Goal: Task Accomplishment & Management: Manage account settings

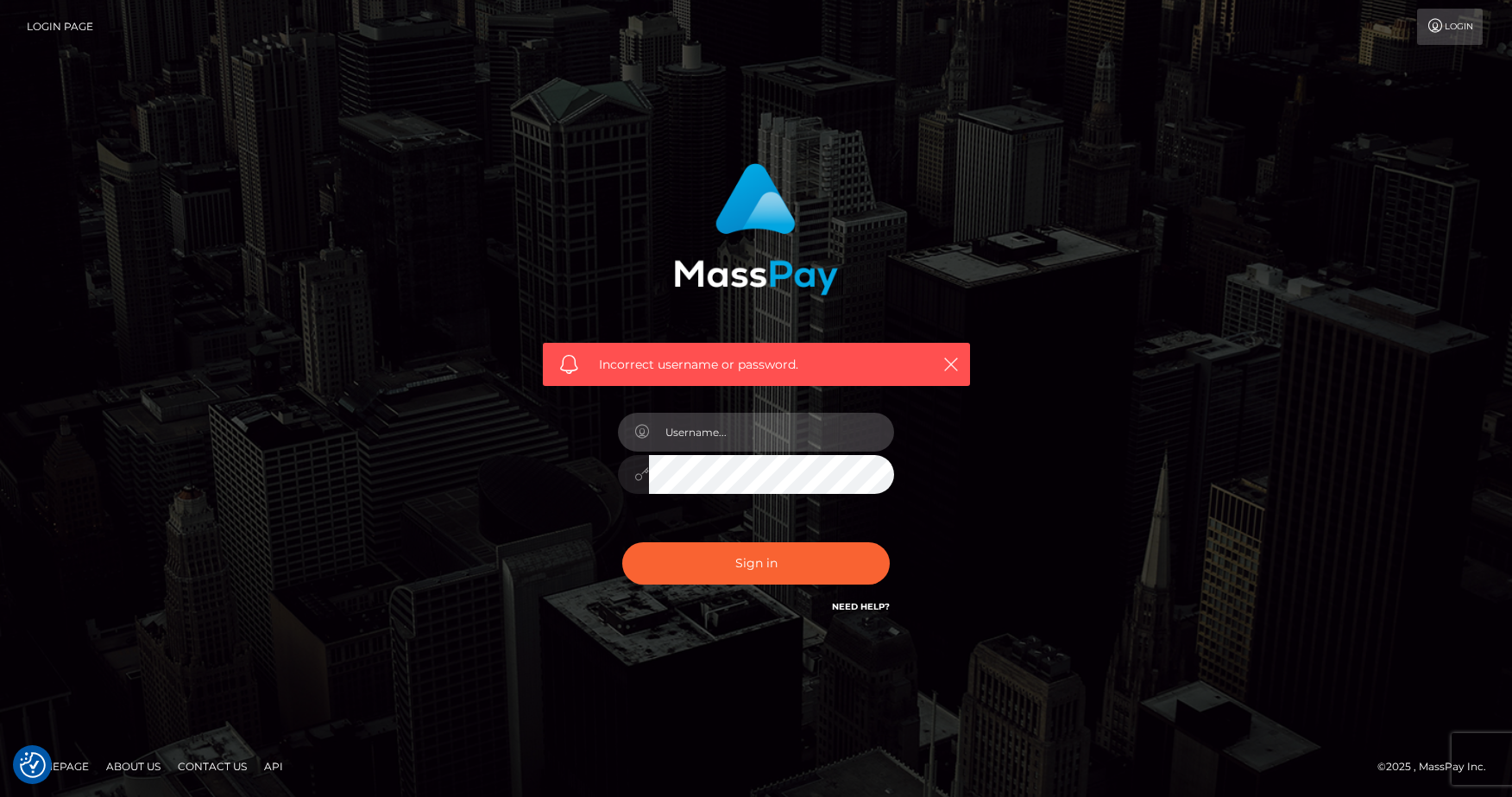
type input "[EMAIL_ADDRESS][DOMAIN_NAME]"
click at [756, 563] on button "Sign in" at bounding box center [756, 563] width 268 height 43
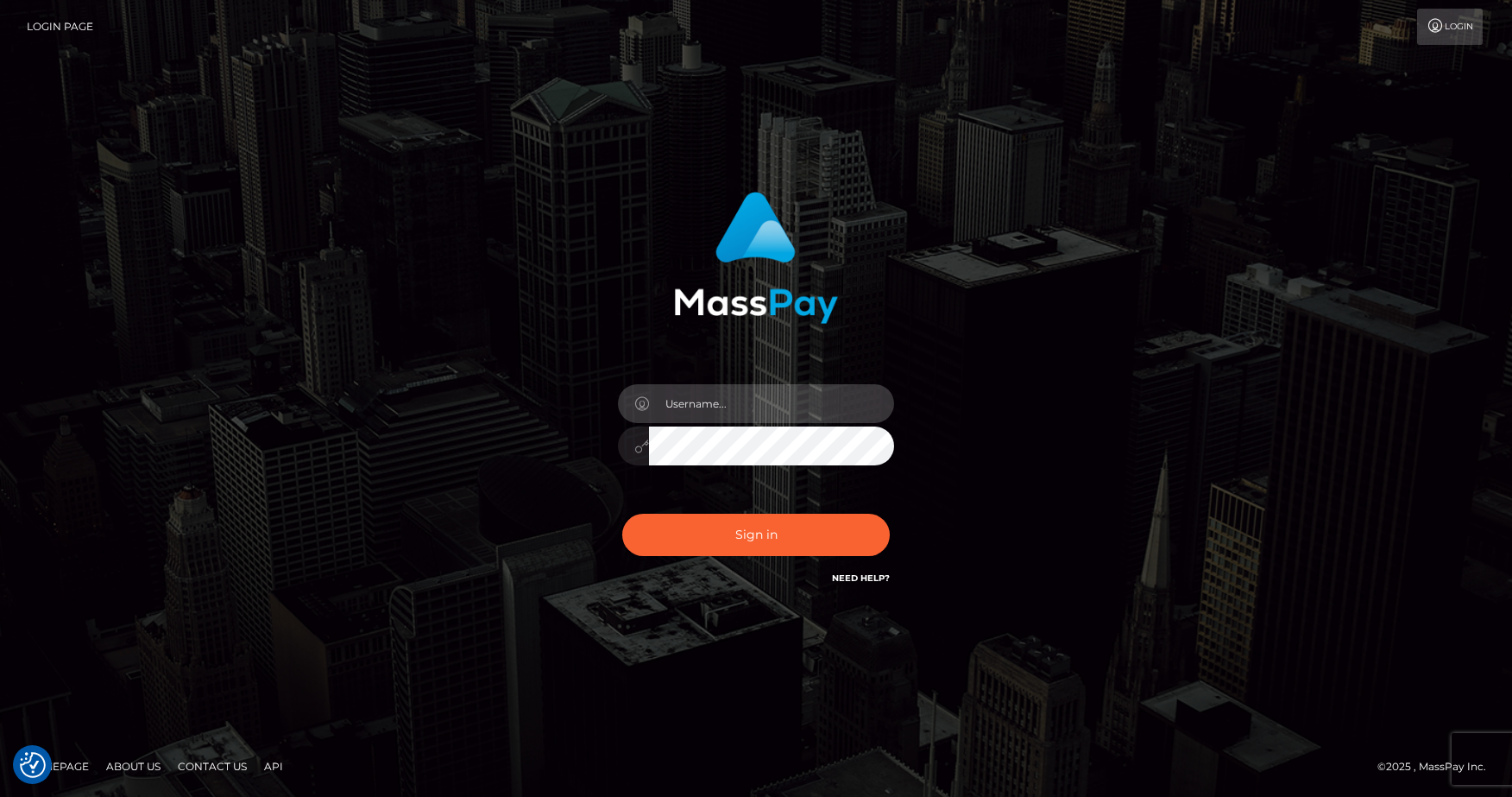
type input "[EMAIL_ADDRESS][DOMAIN_NAME]"
click at [756, 534] on button "Sign in" at bounding box center [756, 535] width 268 height 43
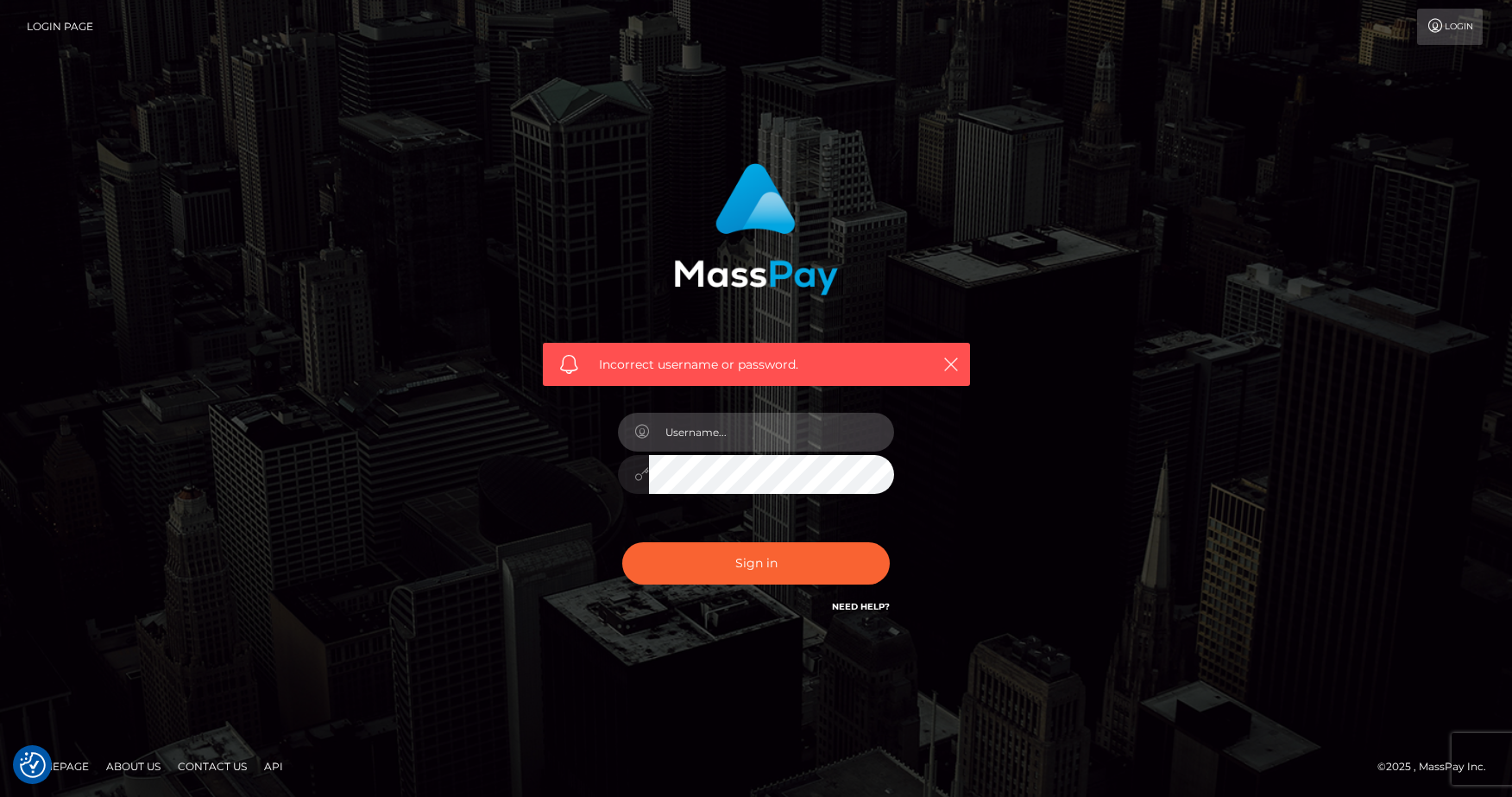
type input "[EMAIL_ADDRESS][DOMAIN_NAME]"
click at [670, 436] on input "[EMAIL_ADDRESS][DOMAIN_NAME]" at bounding box center [772, 432] width 246 height 39
drag, startPoint x: 666, startPoint y: 436, endPoint x: 794, endPoint y: 432, distance: 128.1
click at [794, 432] on input "[EMAIL_ADDRESS][DOMAIN_NAME]" at bounding box center [772, 432] width 246 height 39
drag, startPoint x: 807, startPoint y: 438, endPoint x: 591, endPoint y: 431, distance: 216.1
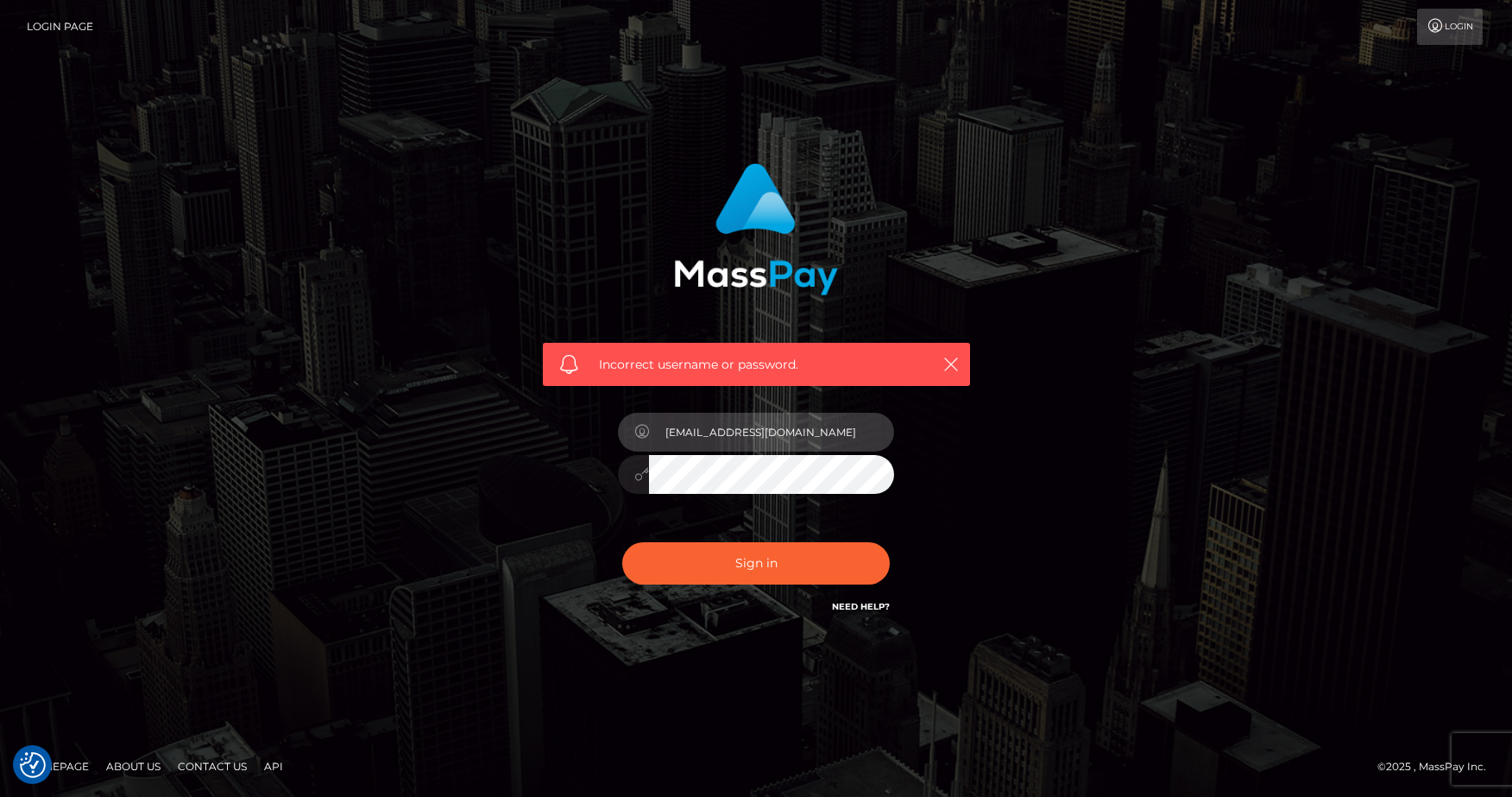
click at [593, 431] on div "Incorrect username or password. jhdu57369@gmail.com" at bounding box center [756, 389] width 453 height 479
